Goal: Transaction & Acquisition: Purchase product/service

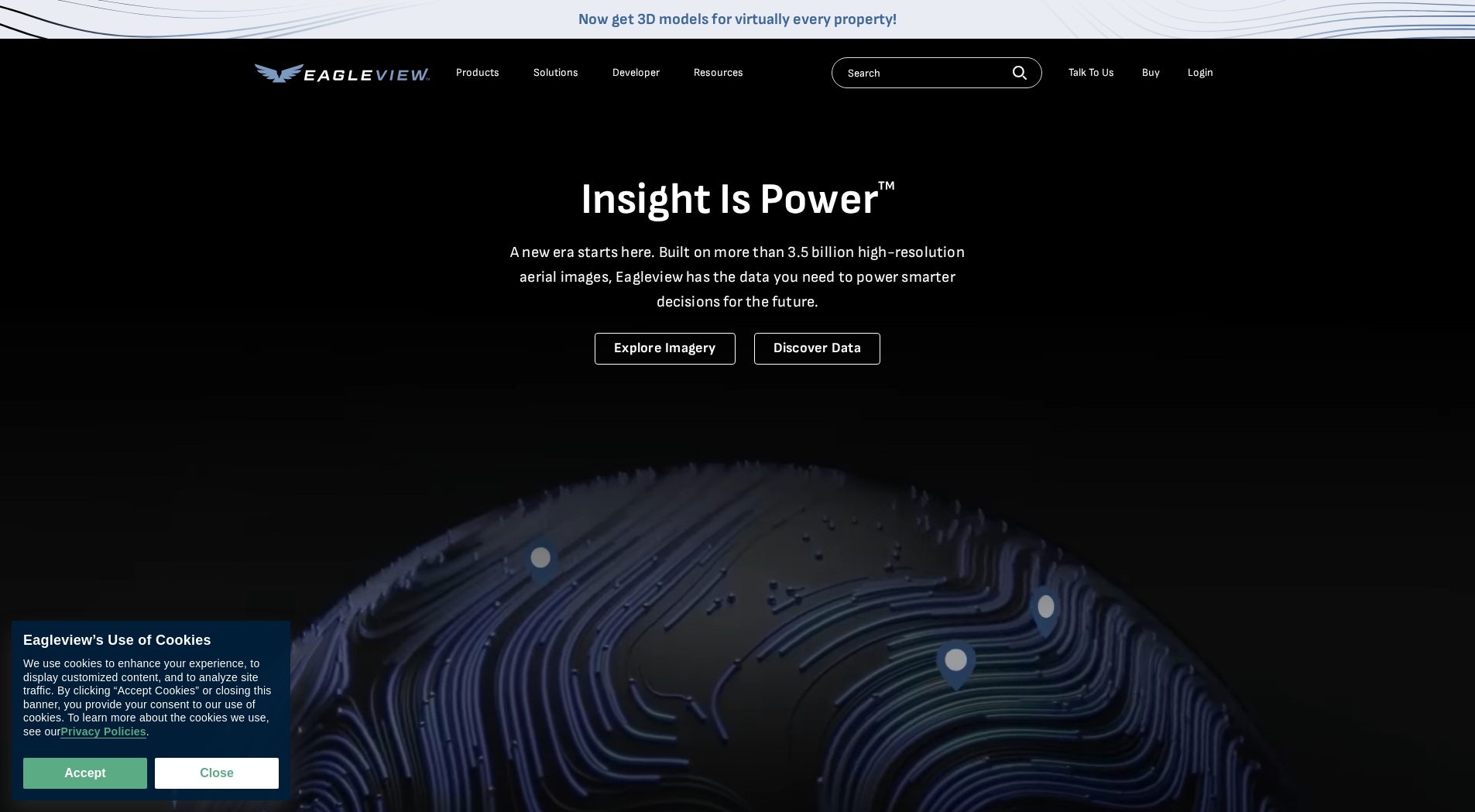
click at [1196, 75] on div "Login" at bounding box center [1201, 73] width 26 height 14
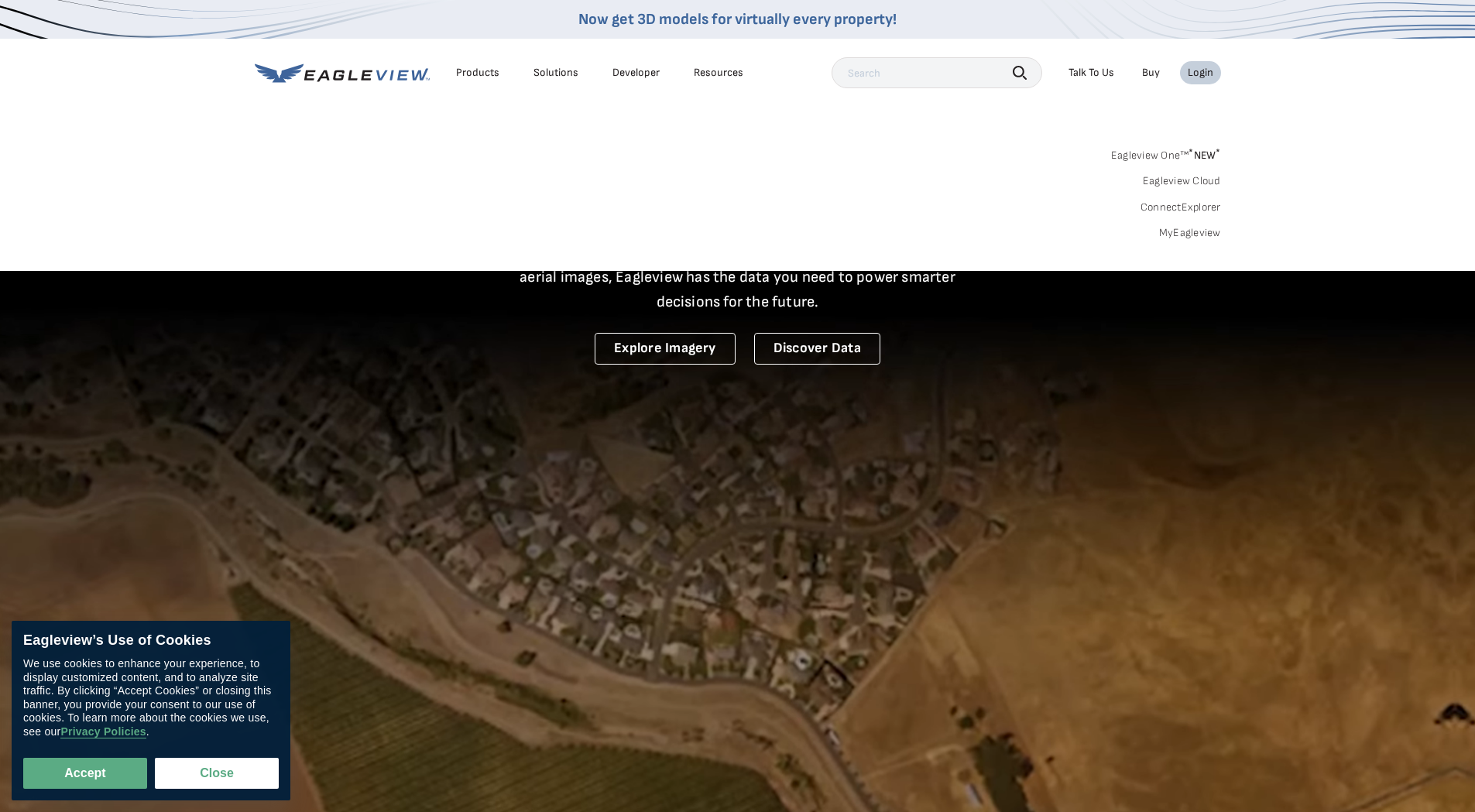
click at [1199, 229] on link "MyEagleview" at bounding box center [1190, 233] width 62 height 14
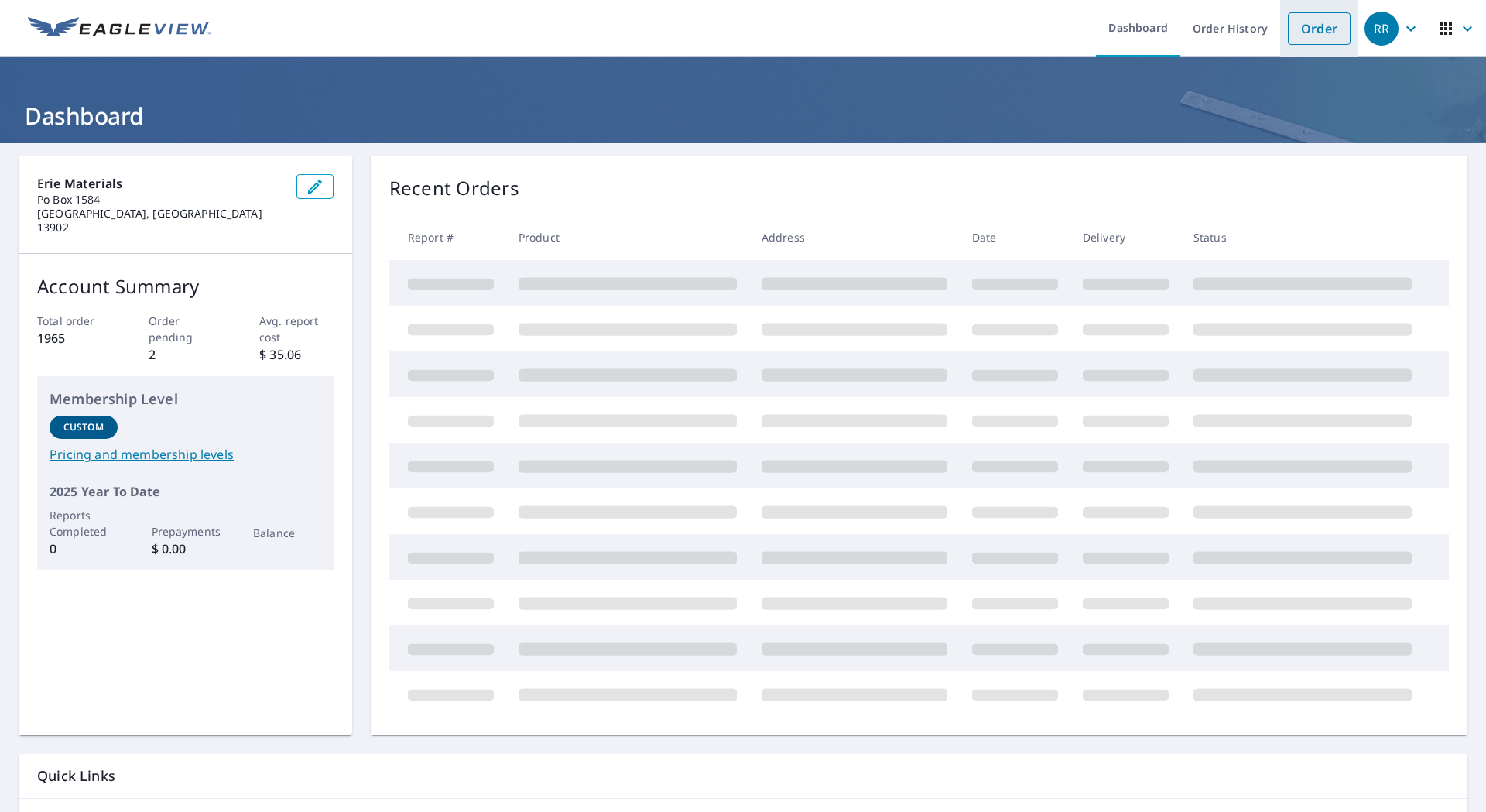
click at [1304, 18] on link "Order" at bounding box center [1319, 29] width 62 height 33
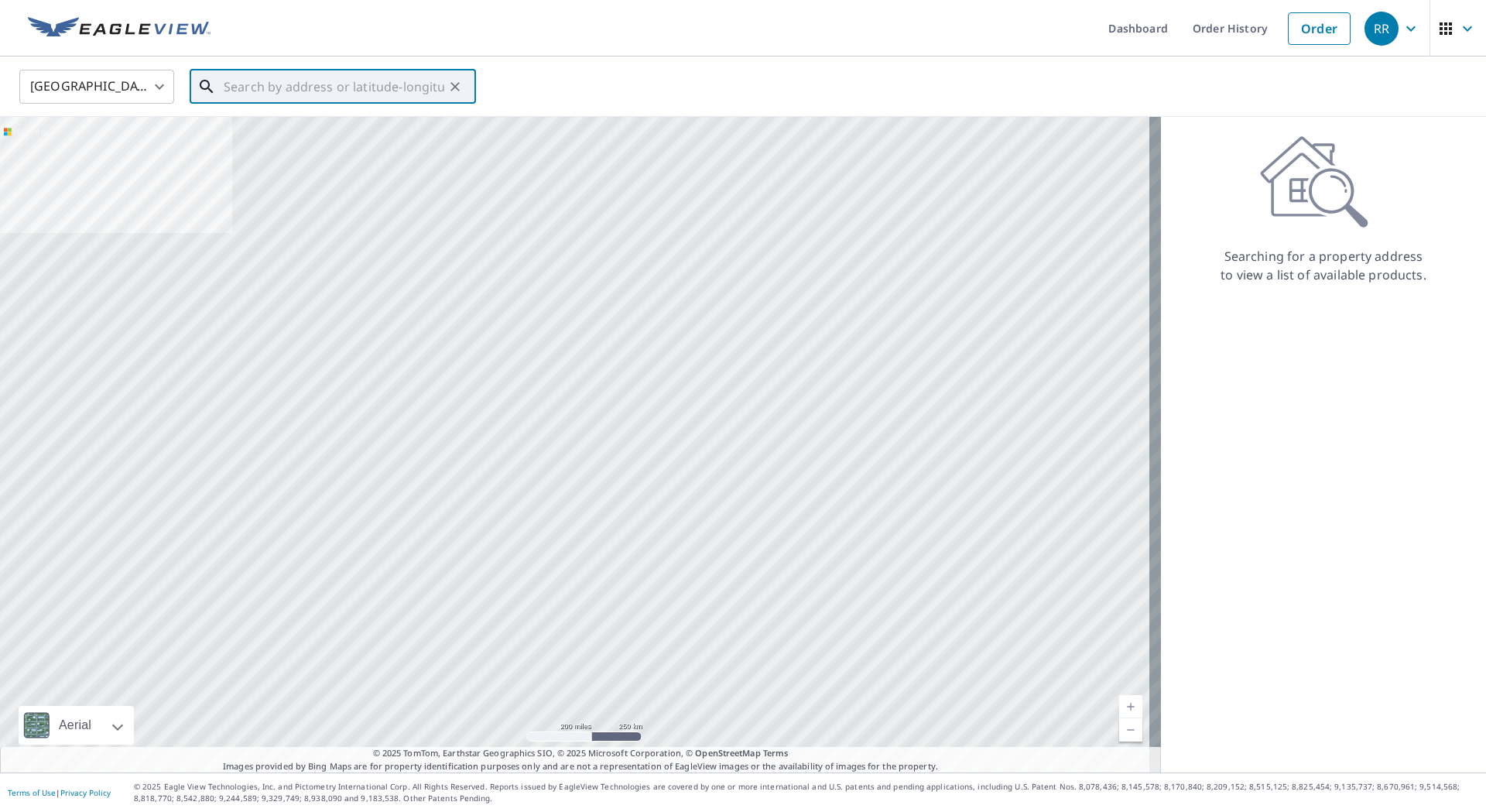
click at [262, 86] on input "text" at bounding box center [334, 86] width 221 height 43
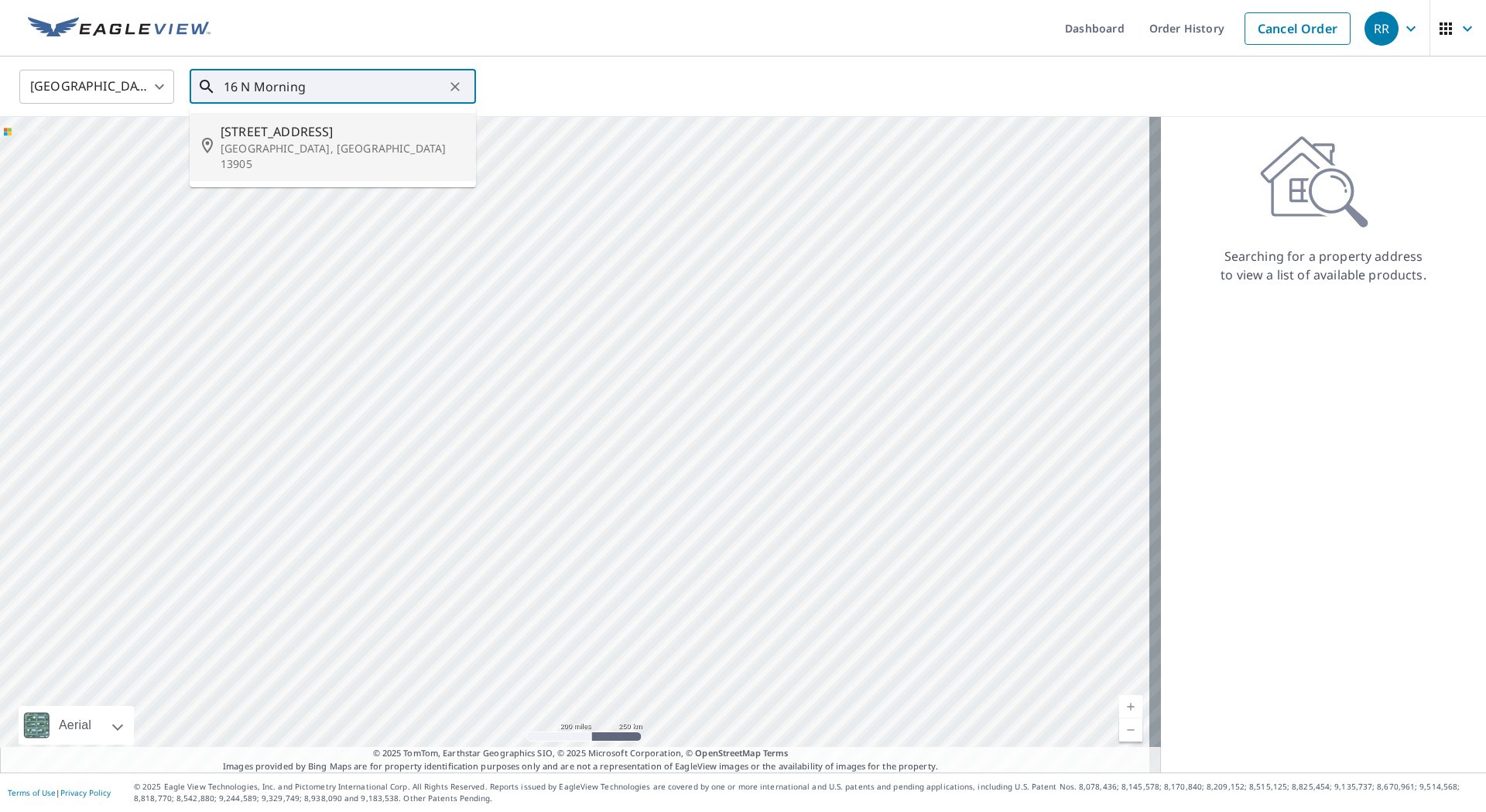
click at [252, 130] on span "[STREET_ADDRESS]" at bounding box center [342, 131] width 243 height 18
type input "[STREET_ADDRESS][PERSON_NAME]"
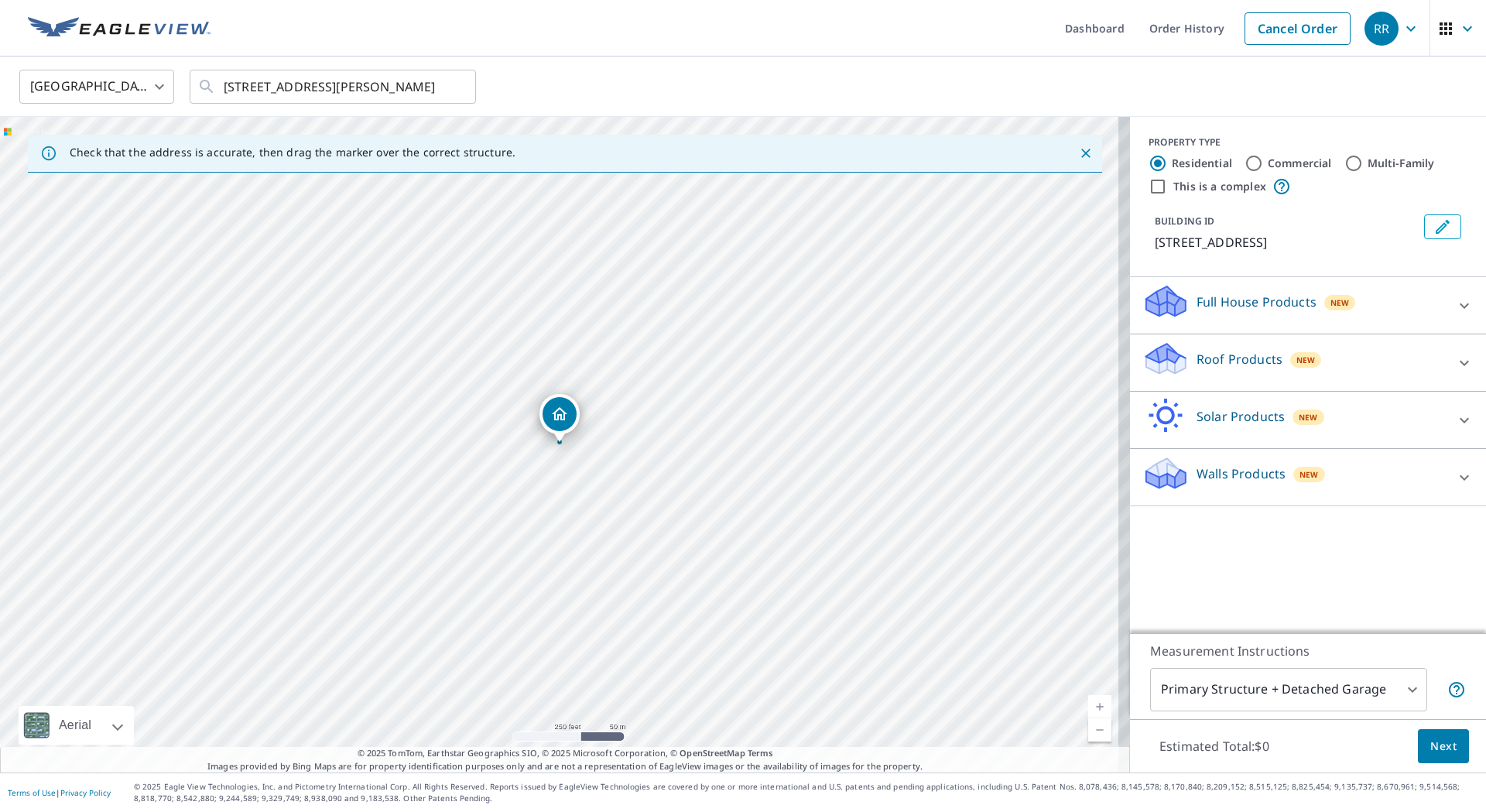
click at [1455, 372] on icon at bounding box center [1464, 362] width 18 height 18
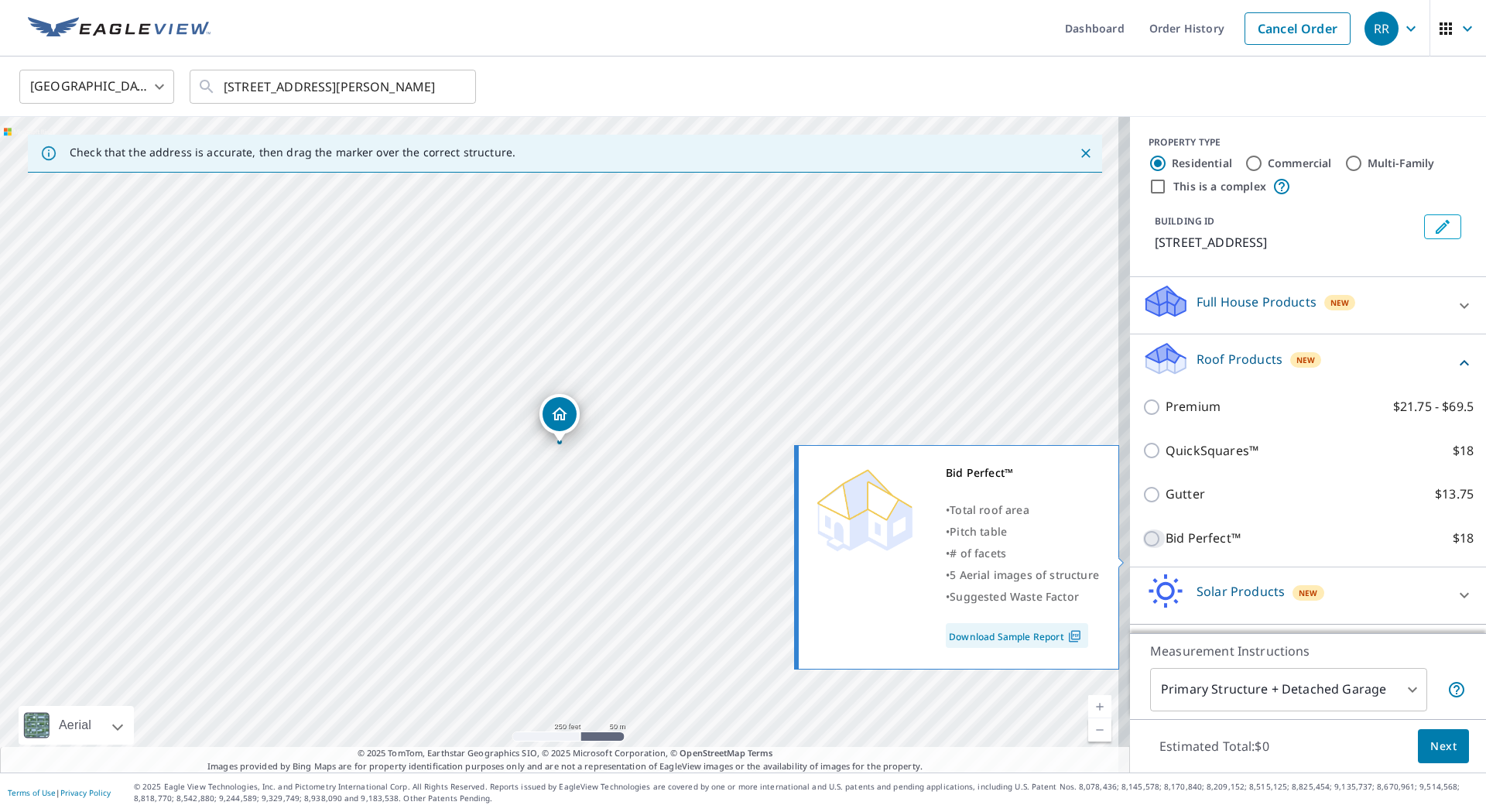
click at [1143, 548] on input "Bid Perfect™ $18" at bounding box center [1154, 538] width 23 height 18
checkbox input "true"
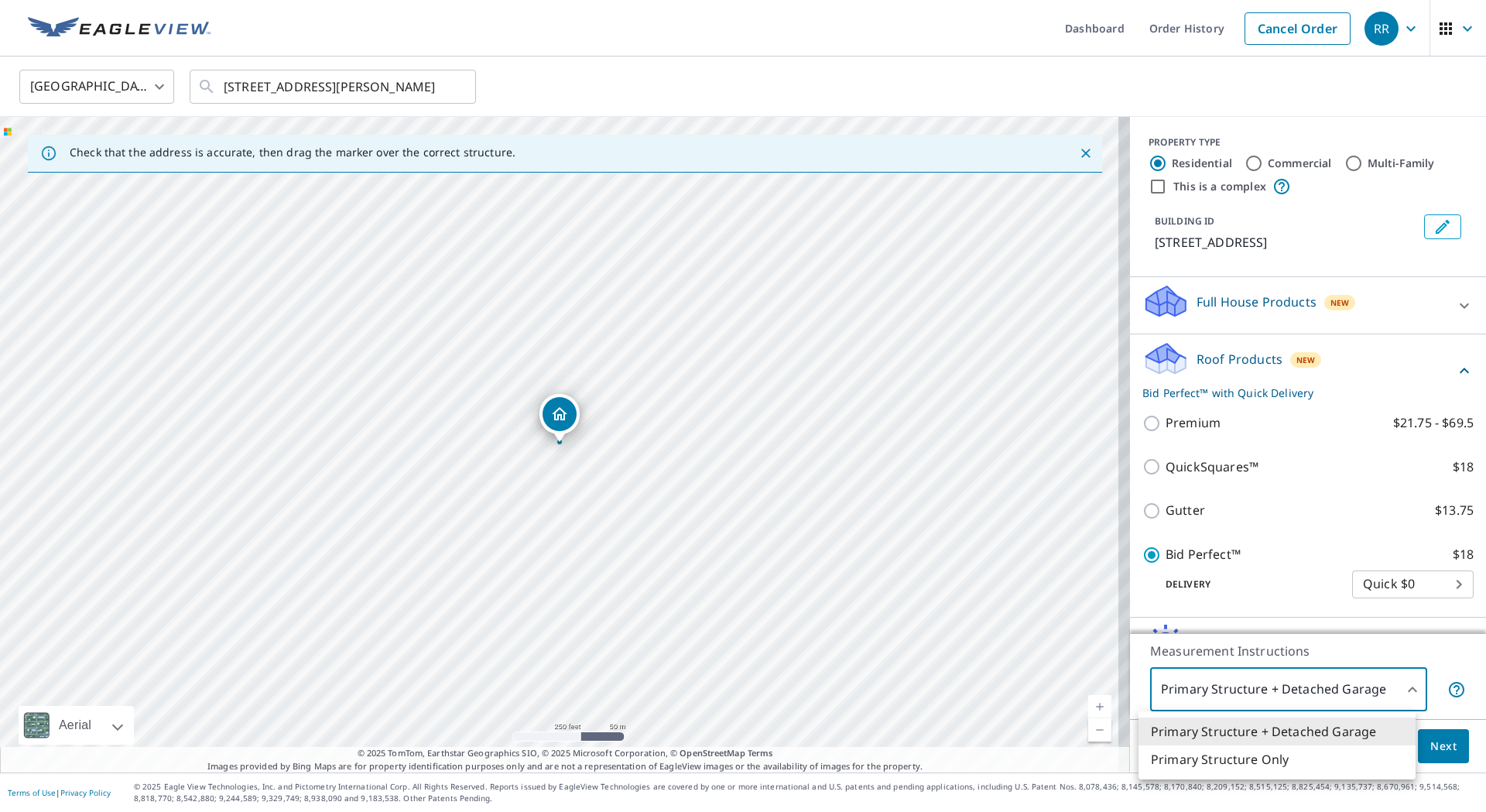
click at [1400, 686] on body "RR RR Dashboard Order History Cancel Order RR [GEOGRAPHIC_DATA] [GEOGRAPHIC_DAT…" at bounding box center [743, 406] width 1486 height 812
click at [1268, 757] on li "Primary Structure Only" at bounding box center [1277, 759] width 277 height 28
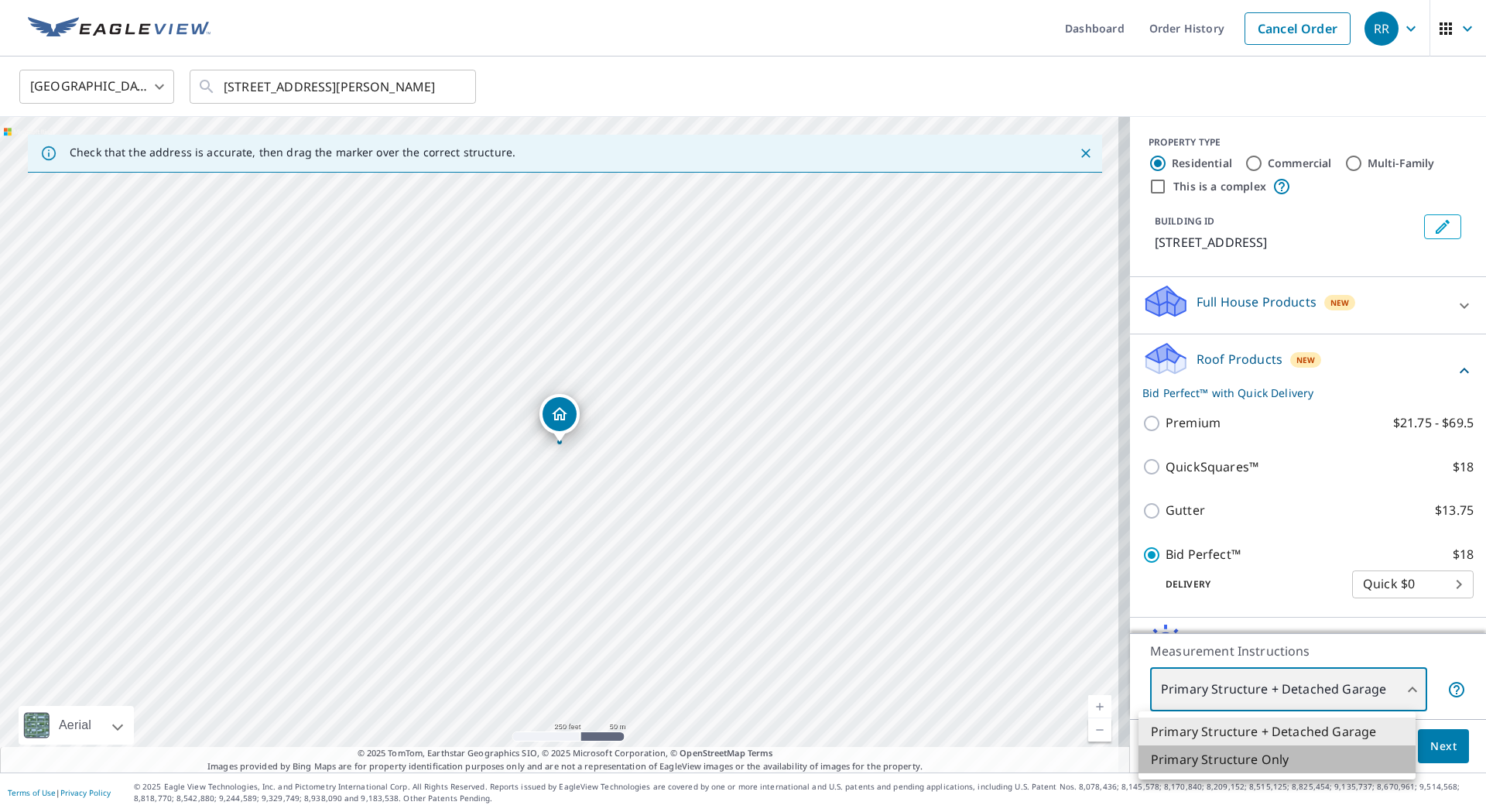
type input "2"
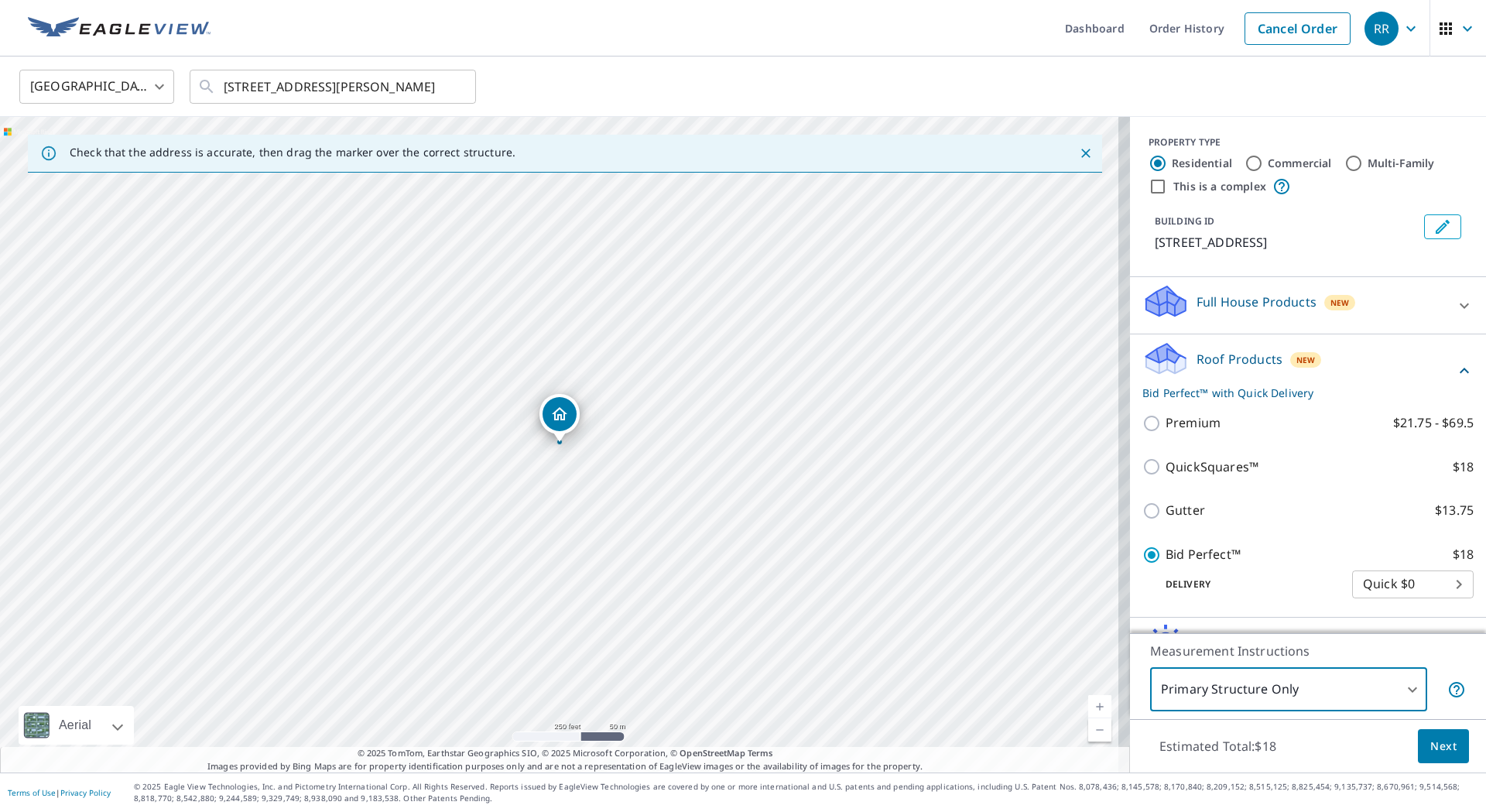
click at [1431, 738] on span "Next" at bounding box center [1444, 746] width 26 height 19
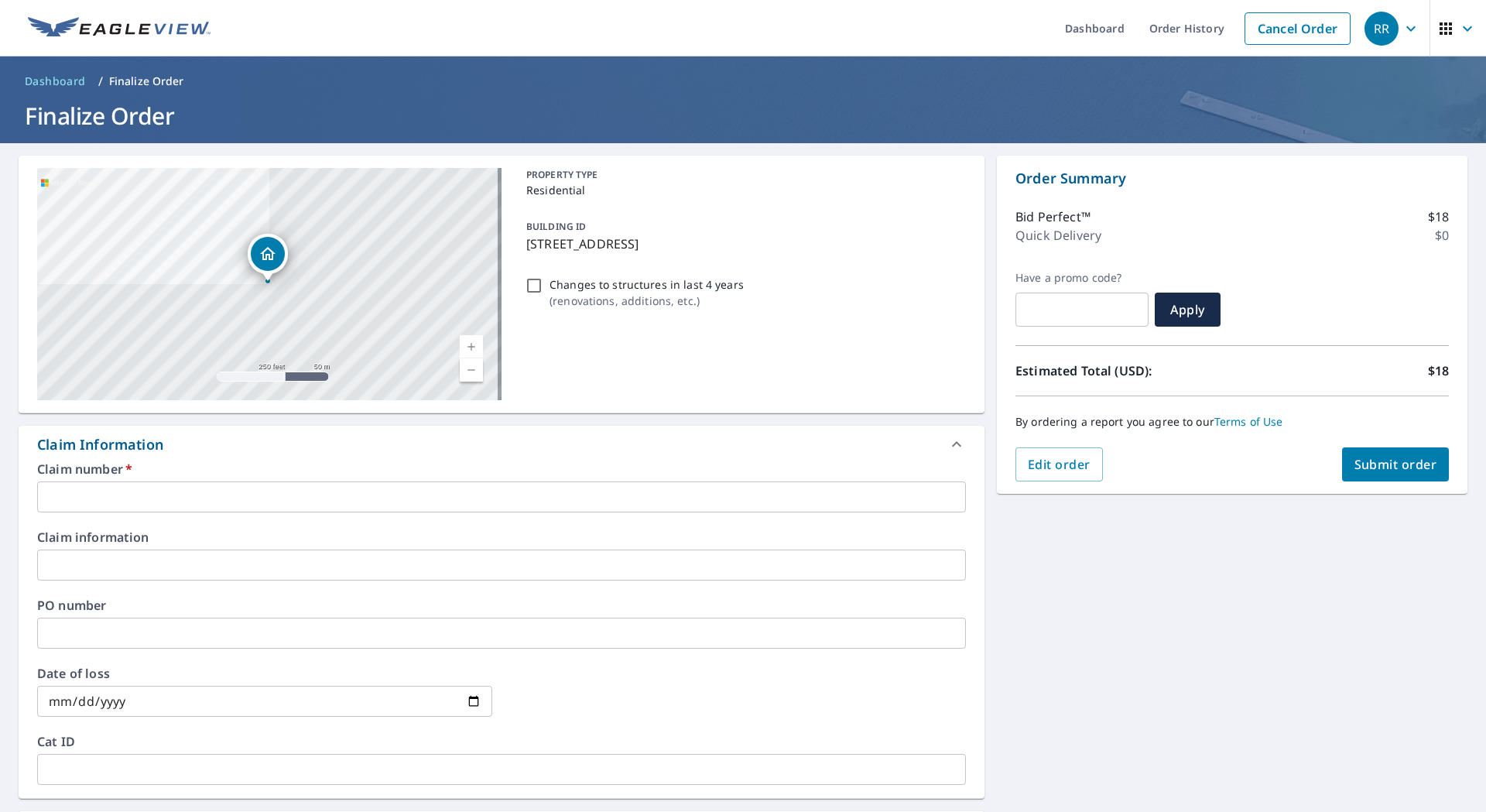
click at [270, 493] on input "text" at bounding box center [502, 497] width 929 height 31
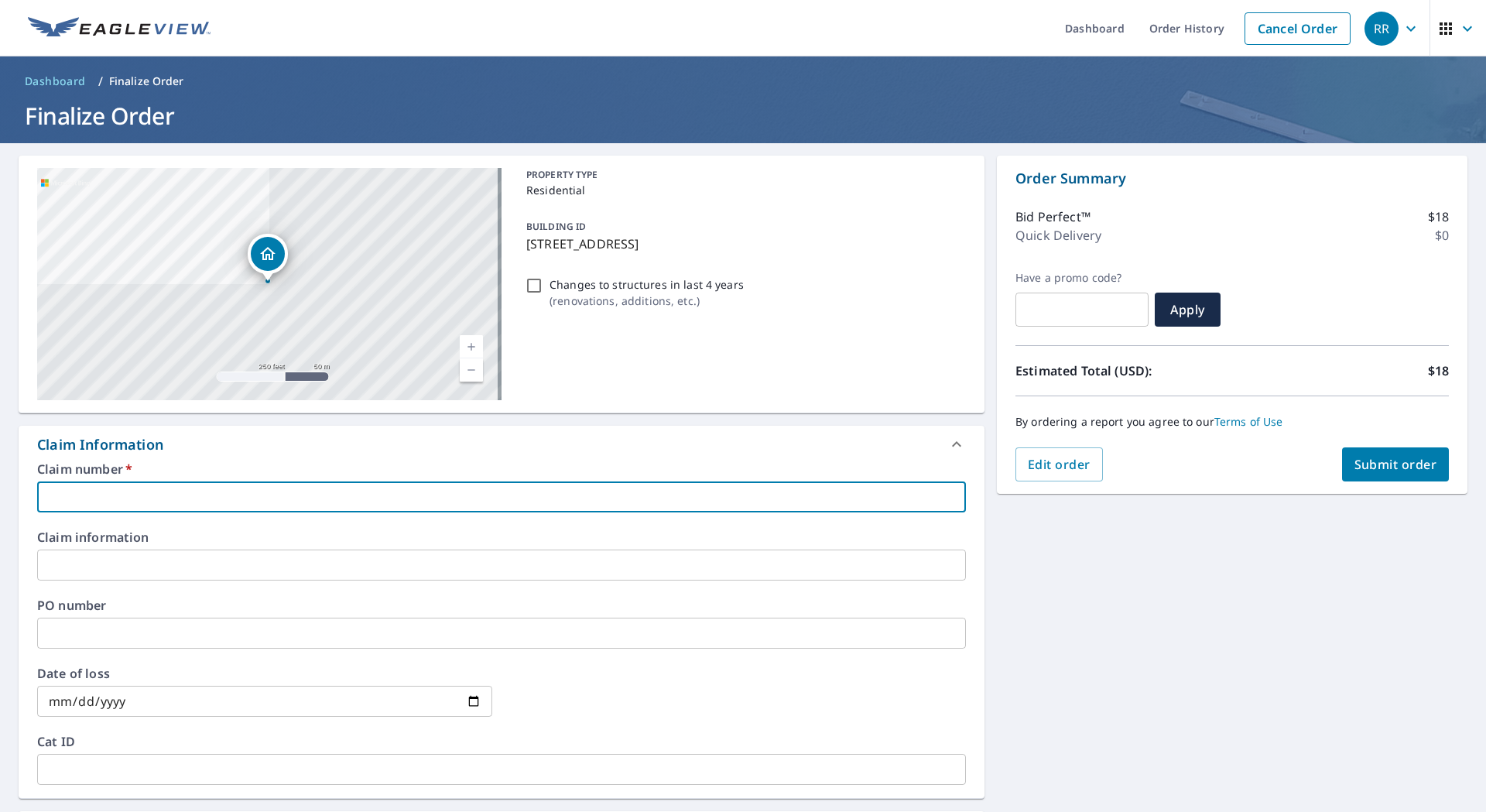
paste input "3553802"
type input "3553802"
checkbox input "true"
type input "3553802"
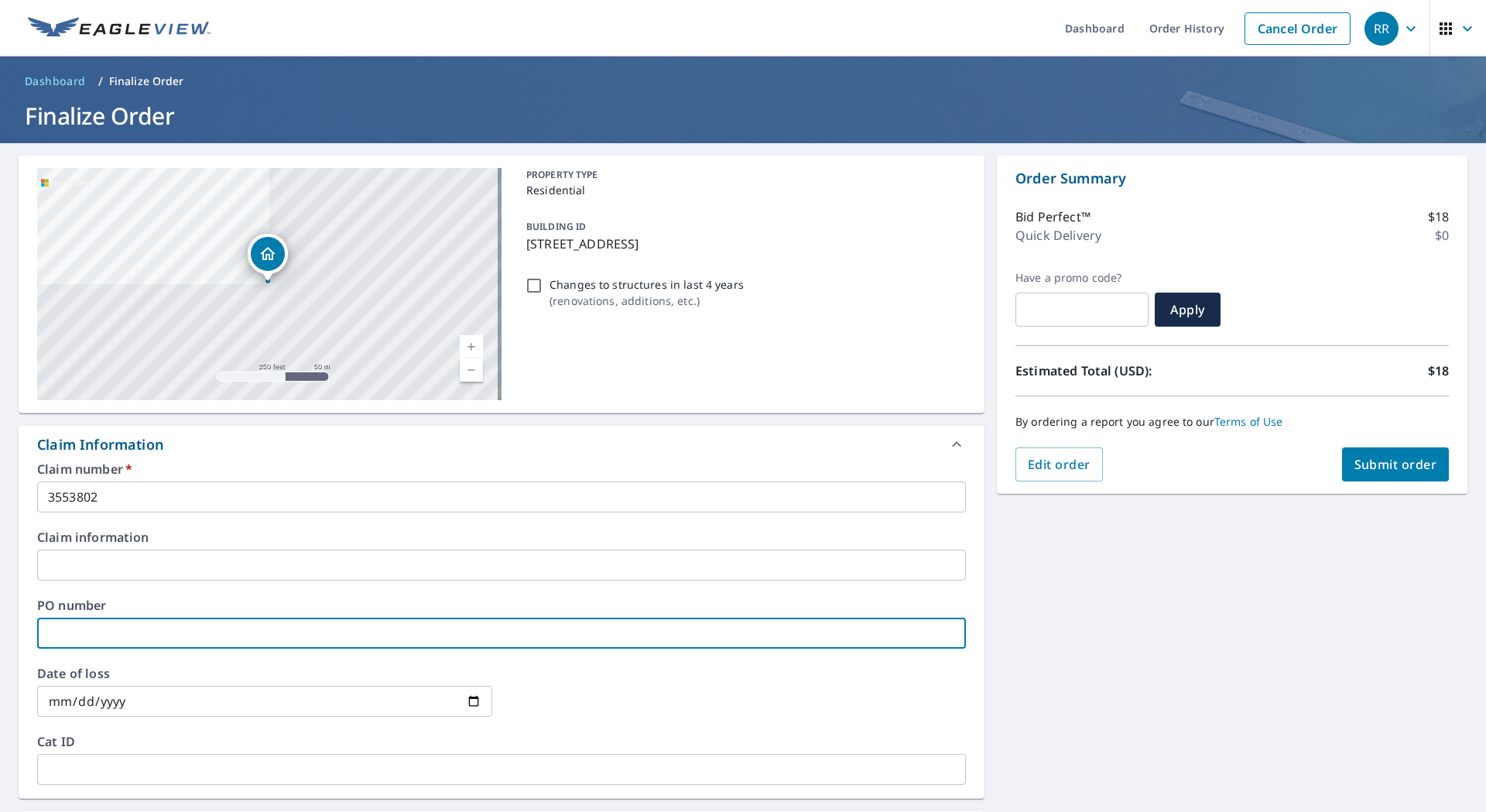
click at [256, 624] on input "text" at bounding box center [502, 633] width 929 height 31
paste input "3553802"
type input "3553802"
checkbox input "true"
type input "3553802"
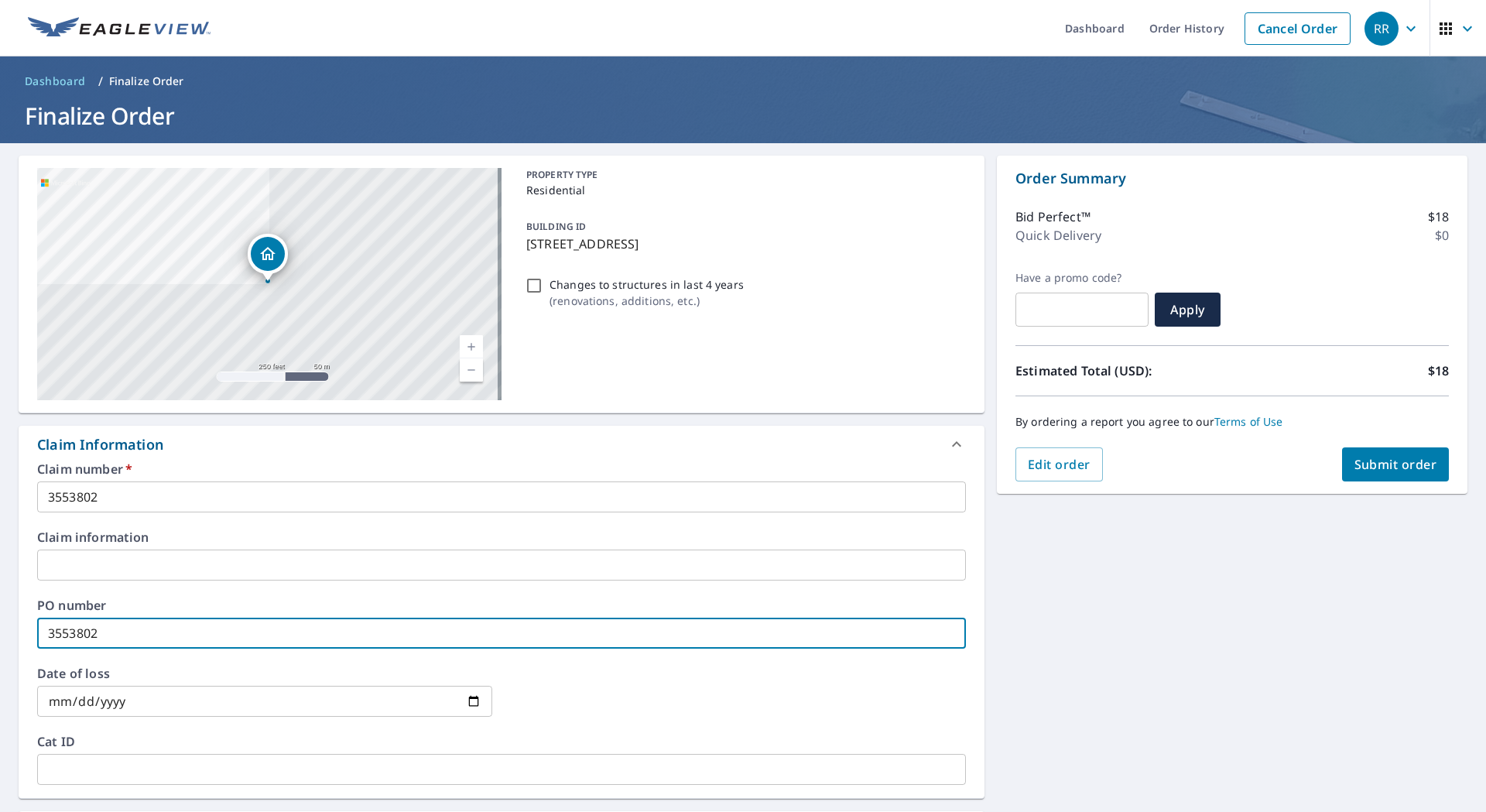
click at [1393, 467] on span "Submit order" at bounding box center [1396, 464] width 83 height 17
checkbox input "true"
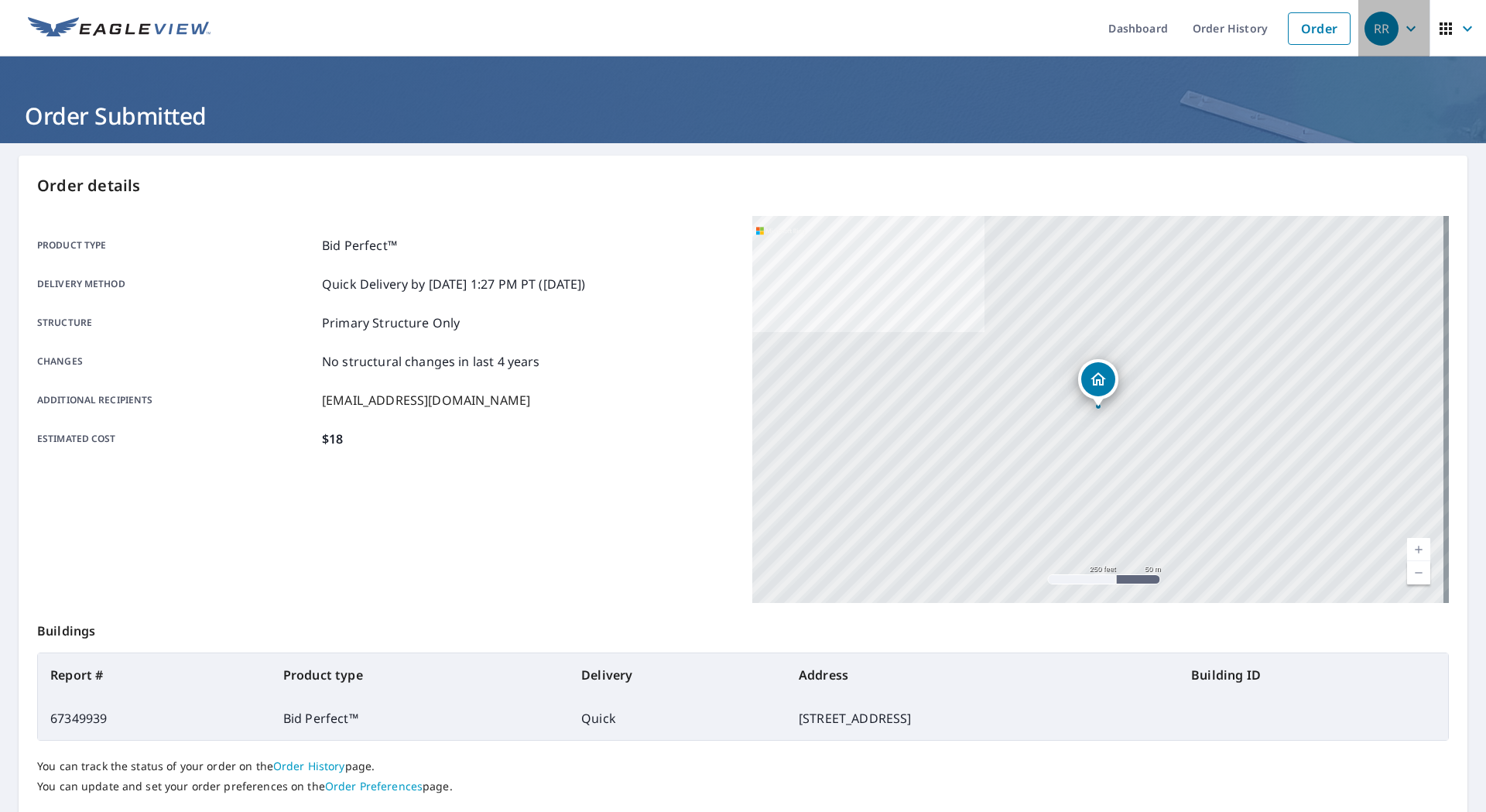
click at [1401, 28] on icon "button" at bounding box center [1410, 28] width 18 height 18
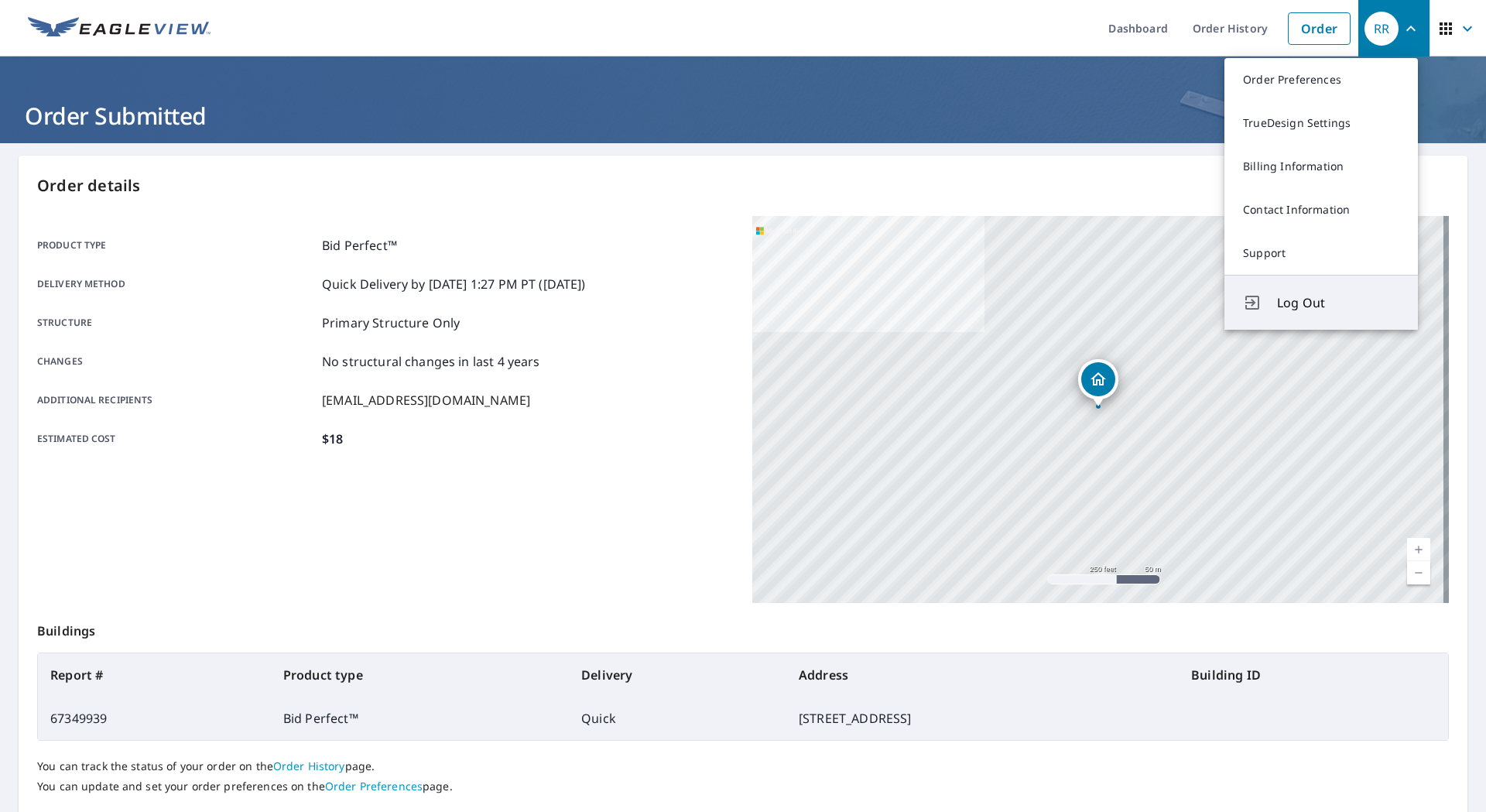
click at [1284, 297] on span "Log Out" at bounding box center [1337, 302] width 122 height 18
